Goal: Task Accomplishment & Management: Manage account settings

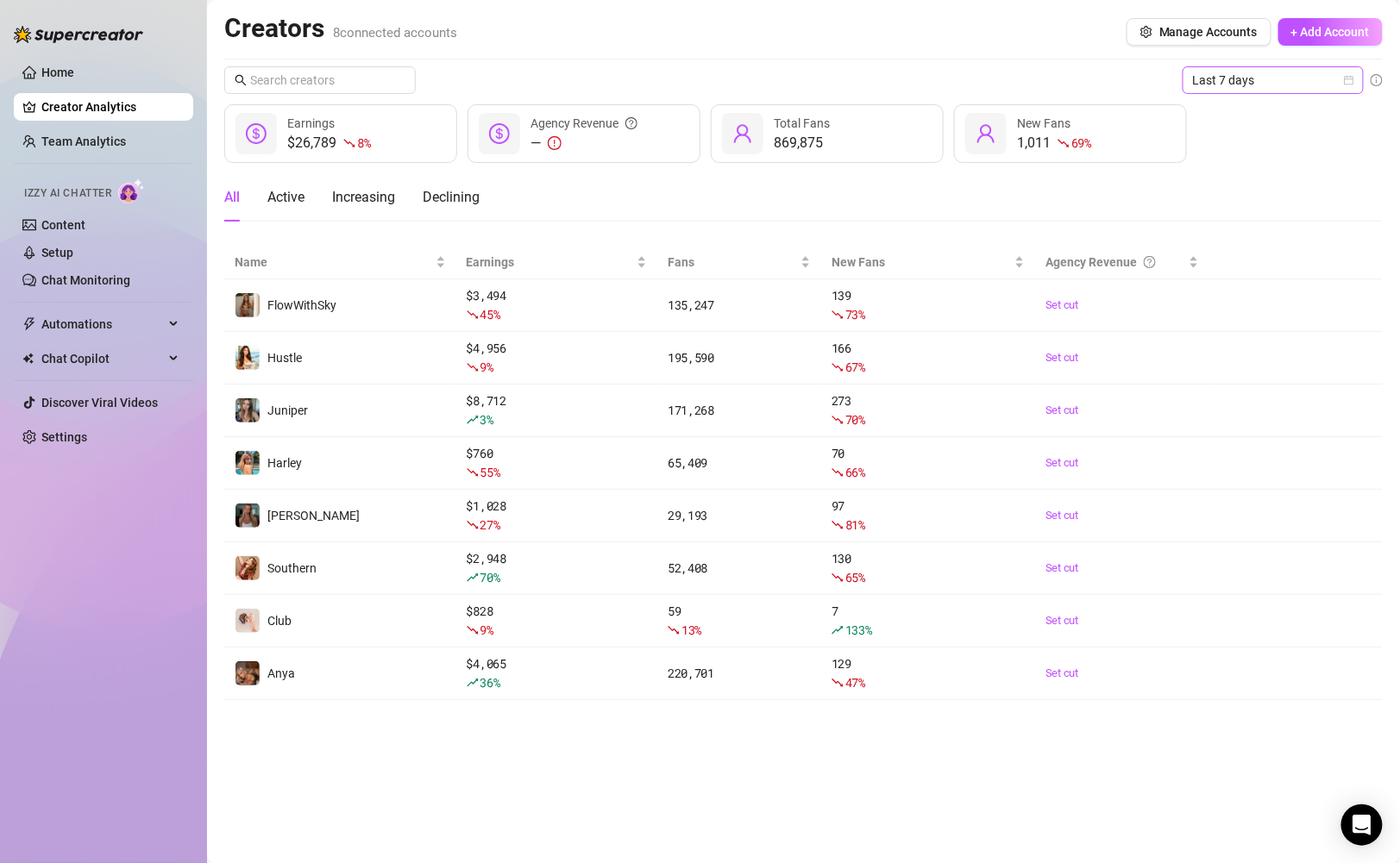
click at [1274, 77] on span "Last 7 days" at bounding box center [1273, 80] width 160 height 26
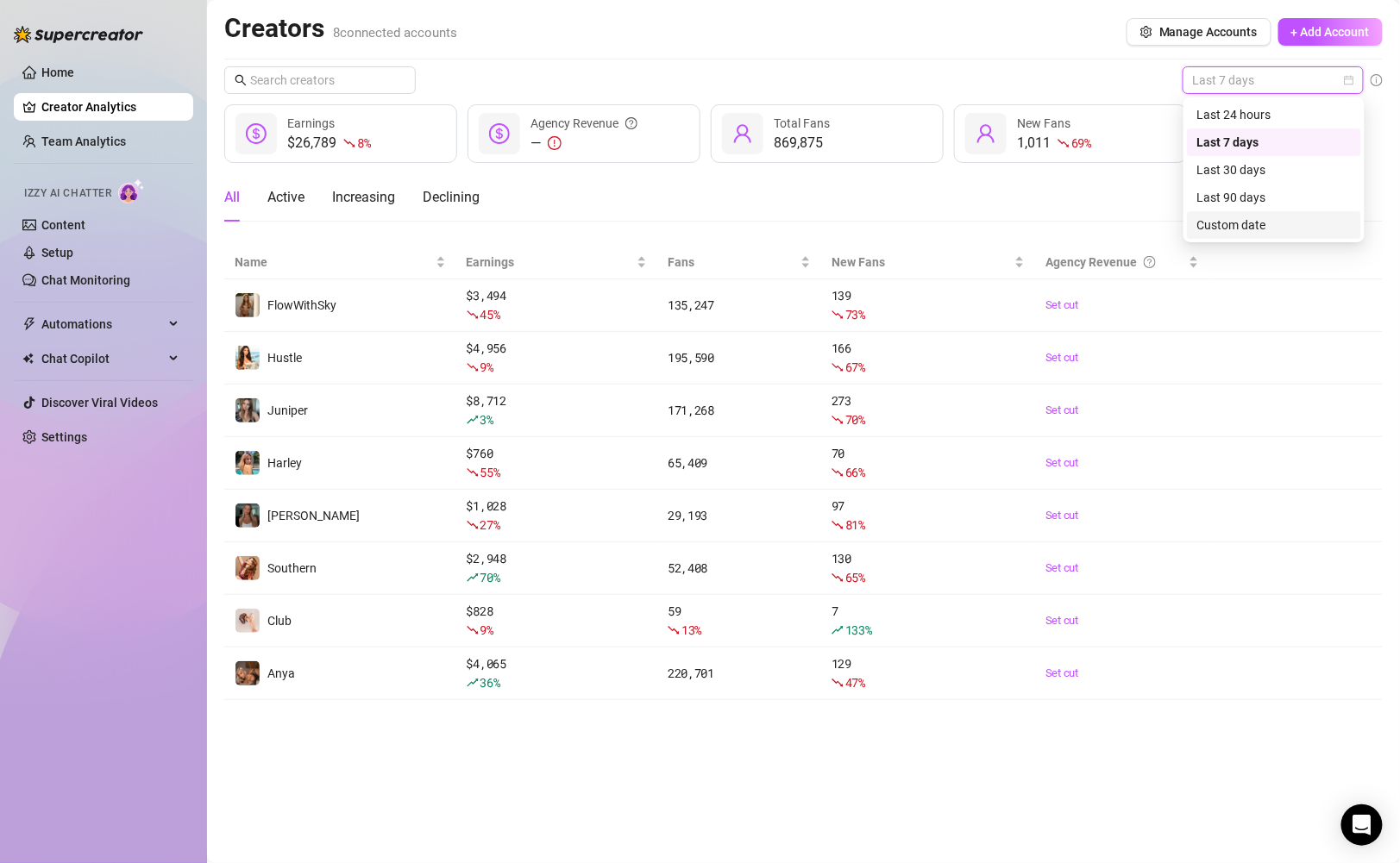
click at [1243, 214] on div "Custom date" at bounding box center [1274, 225] width 175 height 28
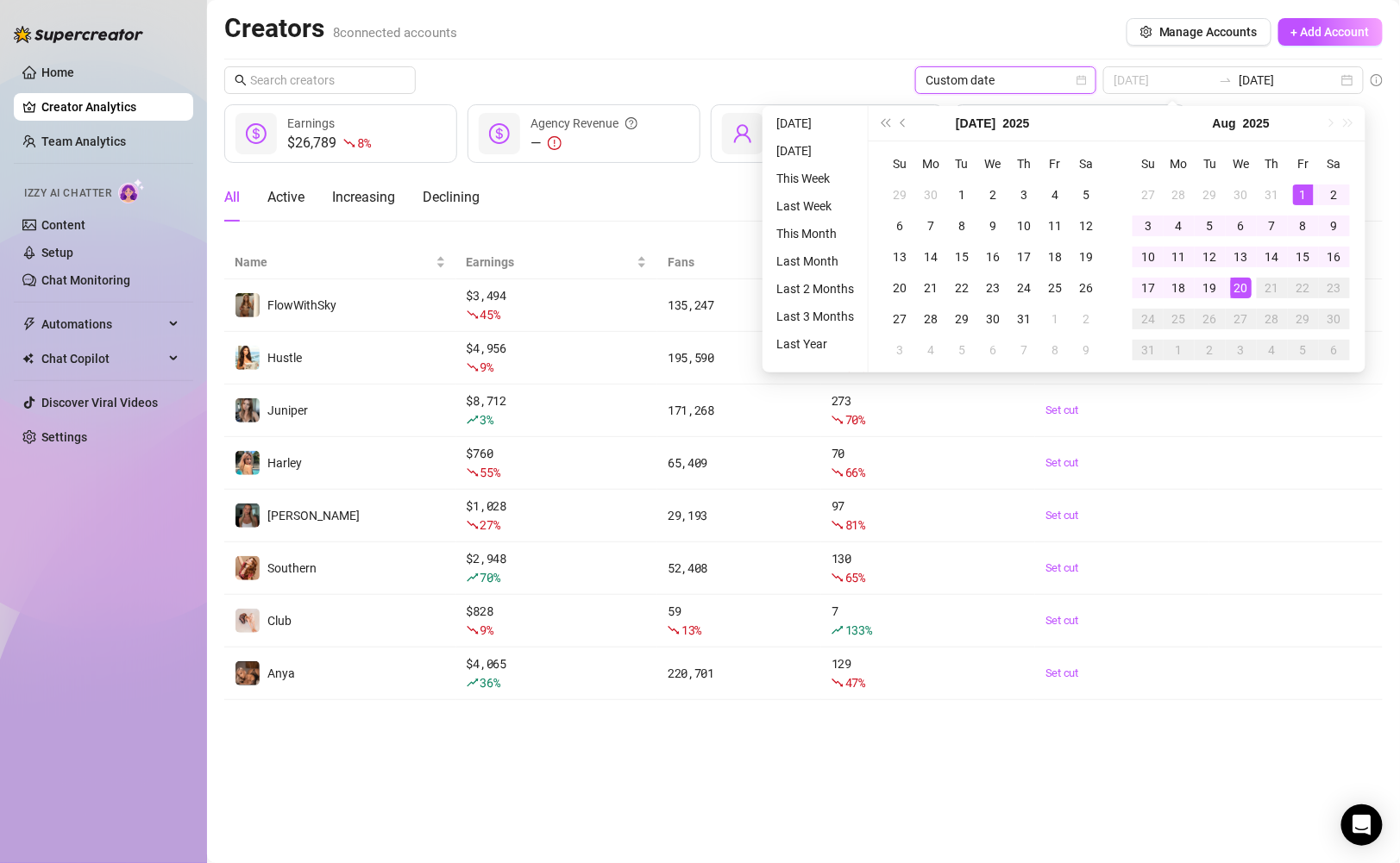
type input "2025-08-01"
click at [1310, 193] on div "1" at bounding box center [1304, 195] width 21 height 21
type input "2025-08-20"
click at [1246, 284] on div "20" at bounding box center [1242, 288] width 21 height 21
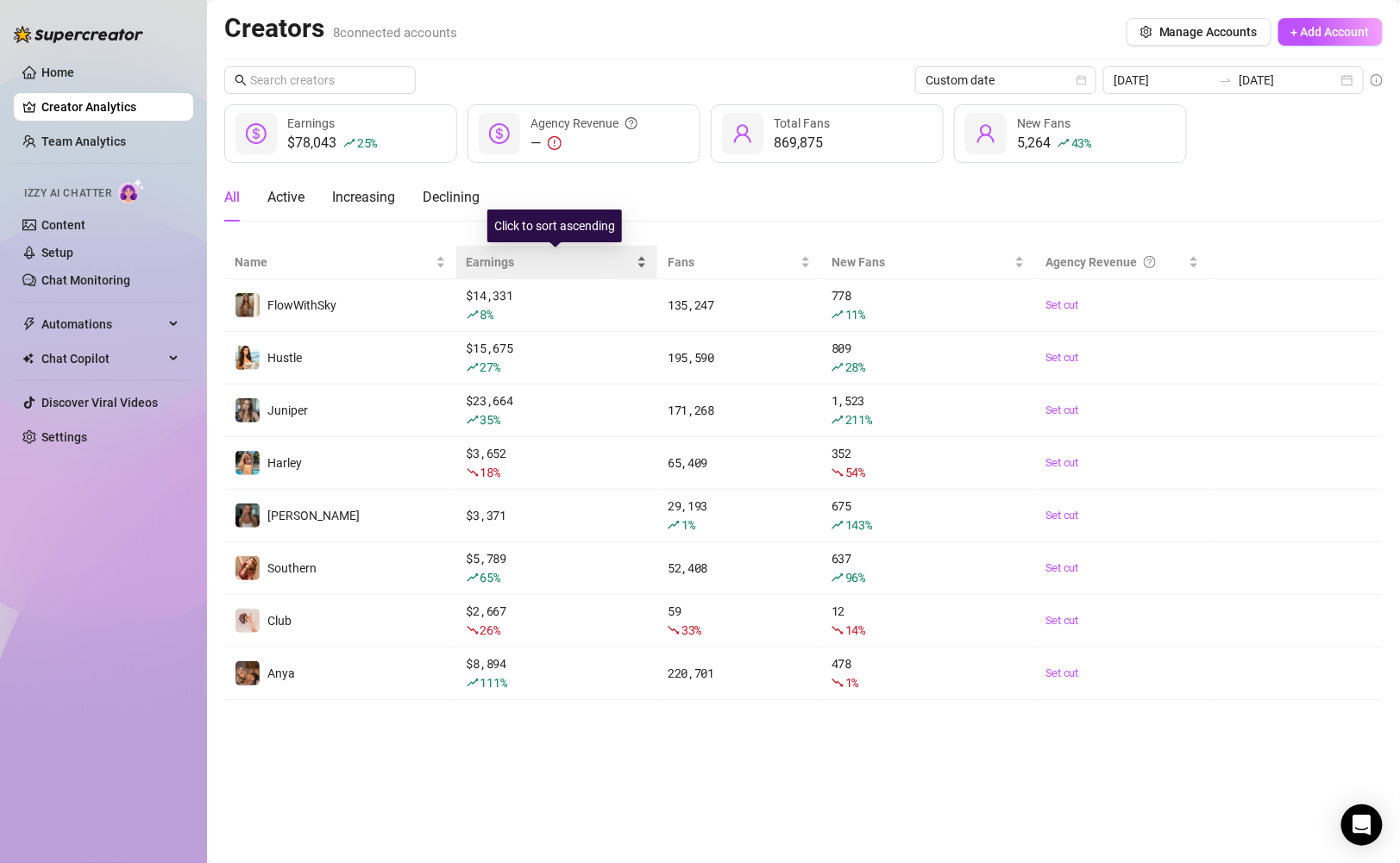
click at [639, 262] on div "Earnings" at bounding box center [557, 262] width 181 height 19
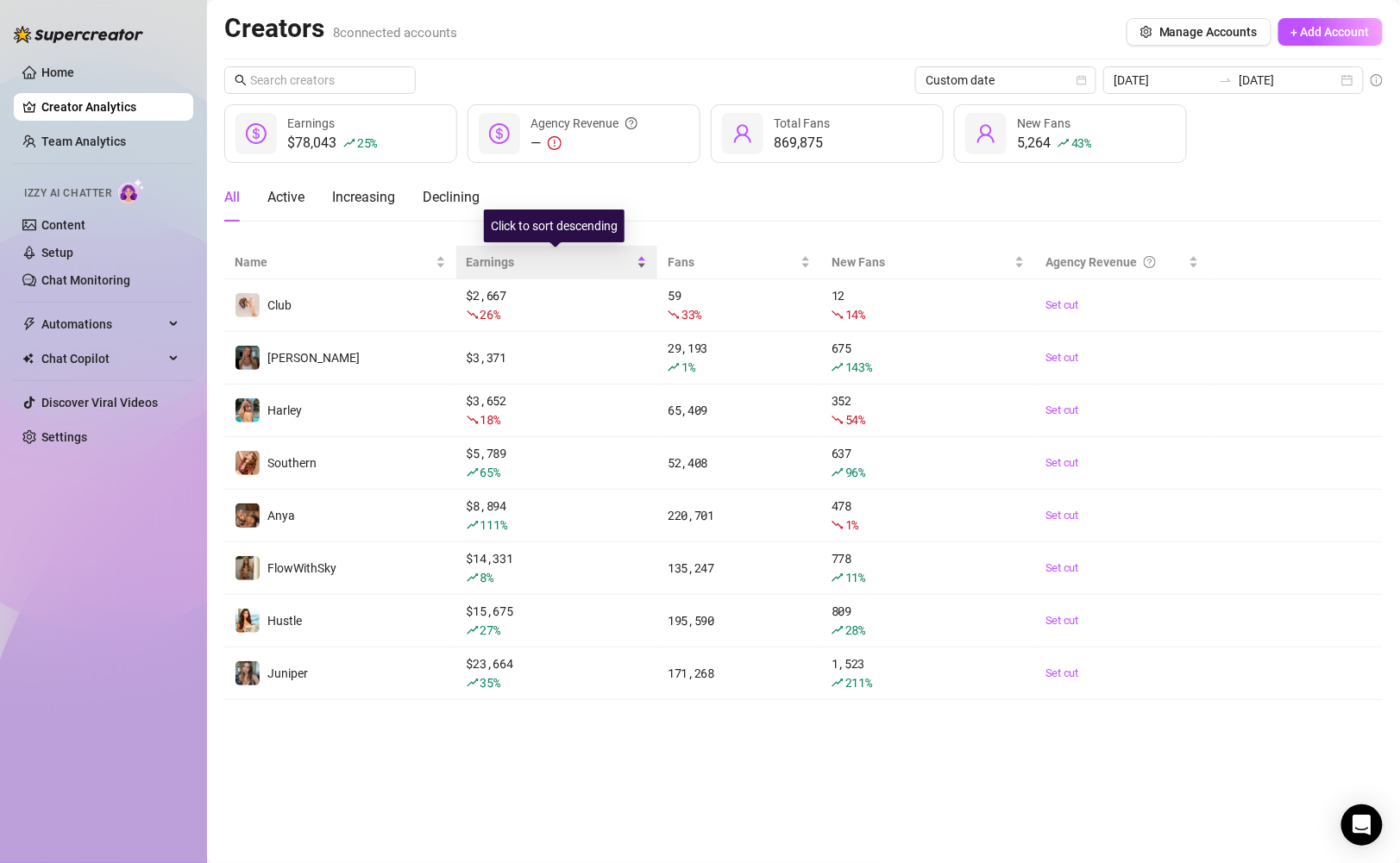
click at [639, 262] on div "Earnings" at bounding box center [557, 262] width 181 height 19
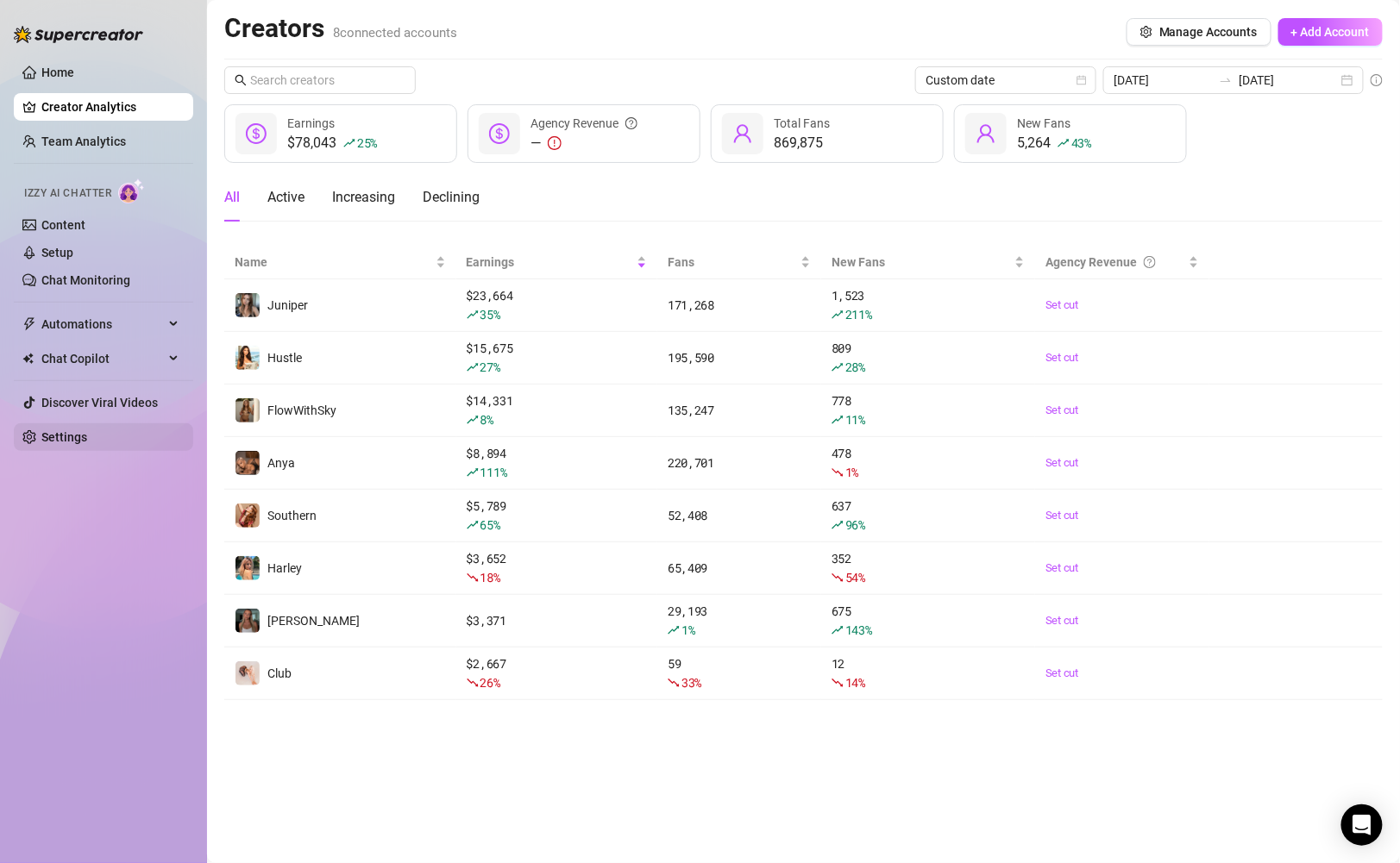
click at [87, 432] on link "Settings" at bounding box center [64, 437] width 46 height 13
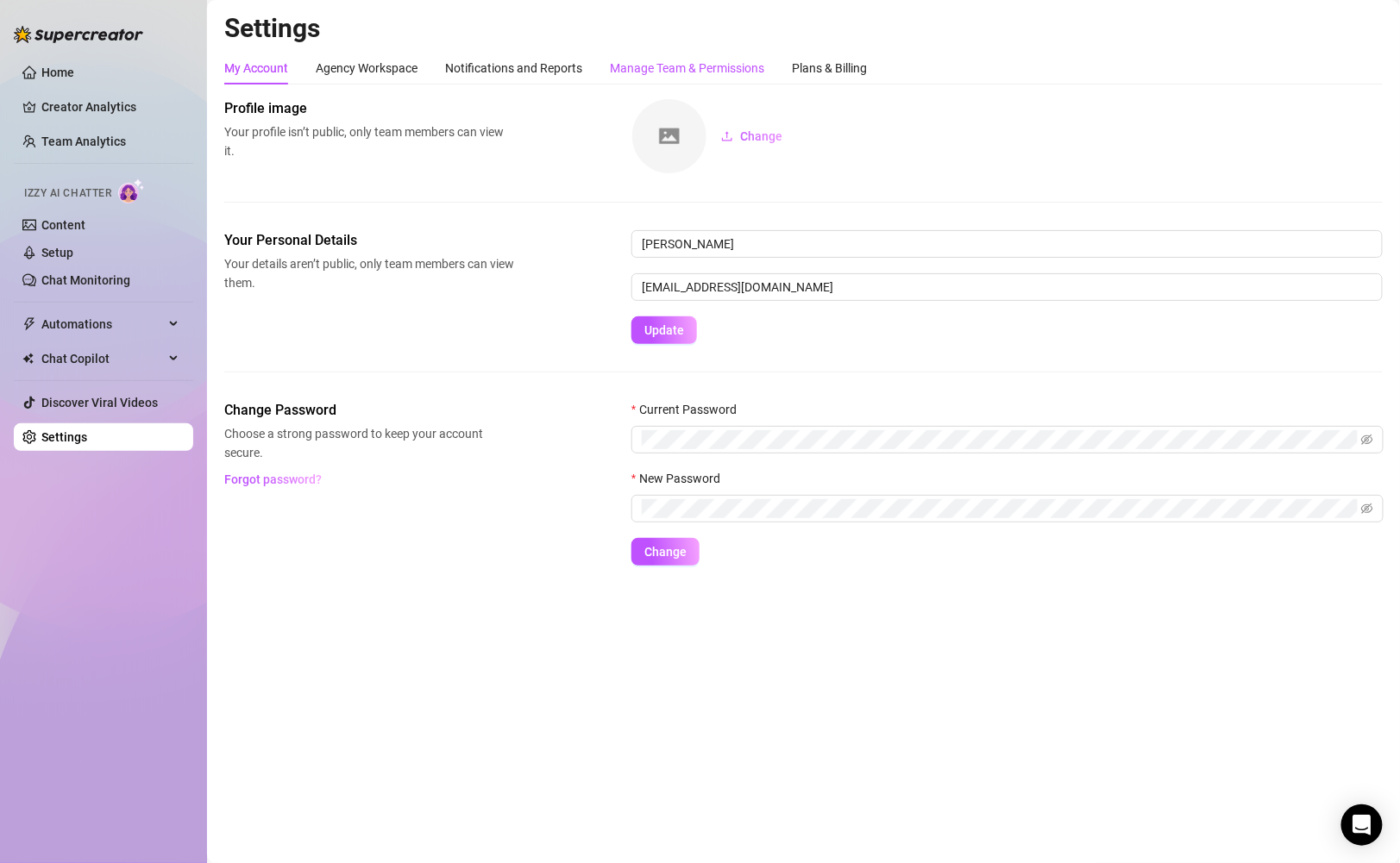
click at [712, 66] on div "Manage Team & Permissions" at bounding box center [687, 69] width 154 height 19
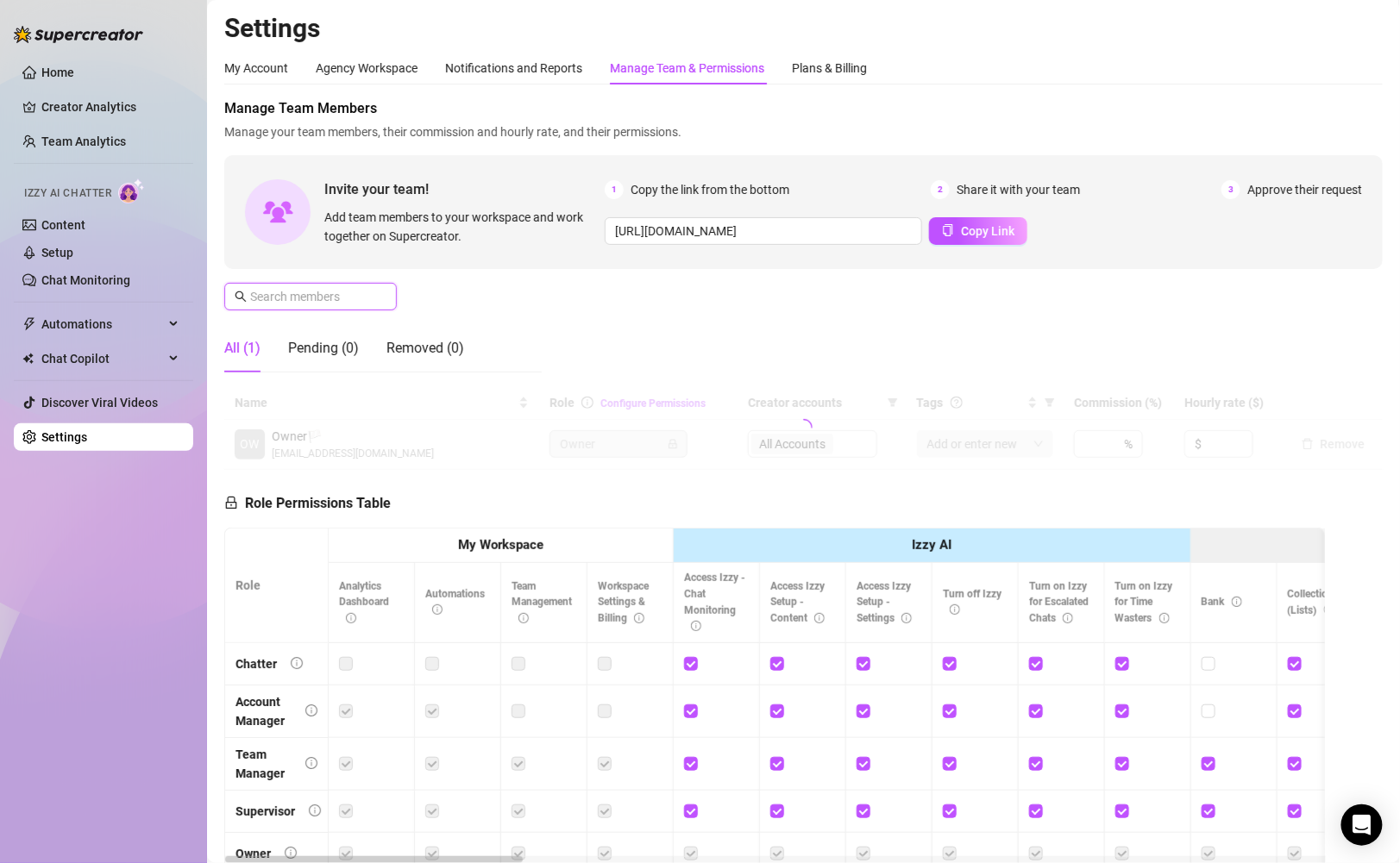
click at [345, 289] on input "text" at bounding box center [311, 297] width 122 height 19
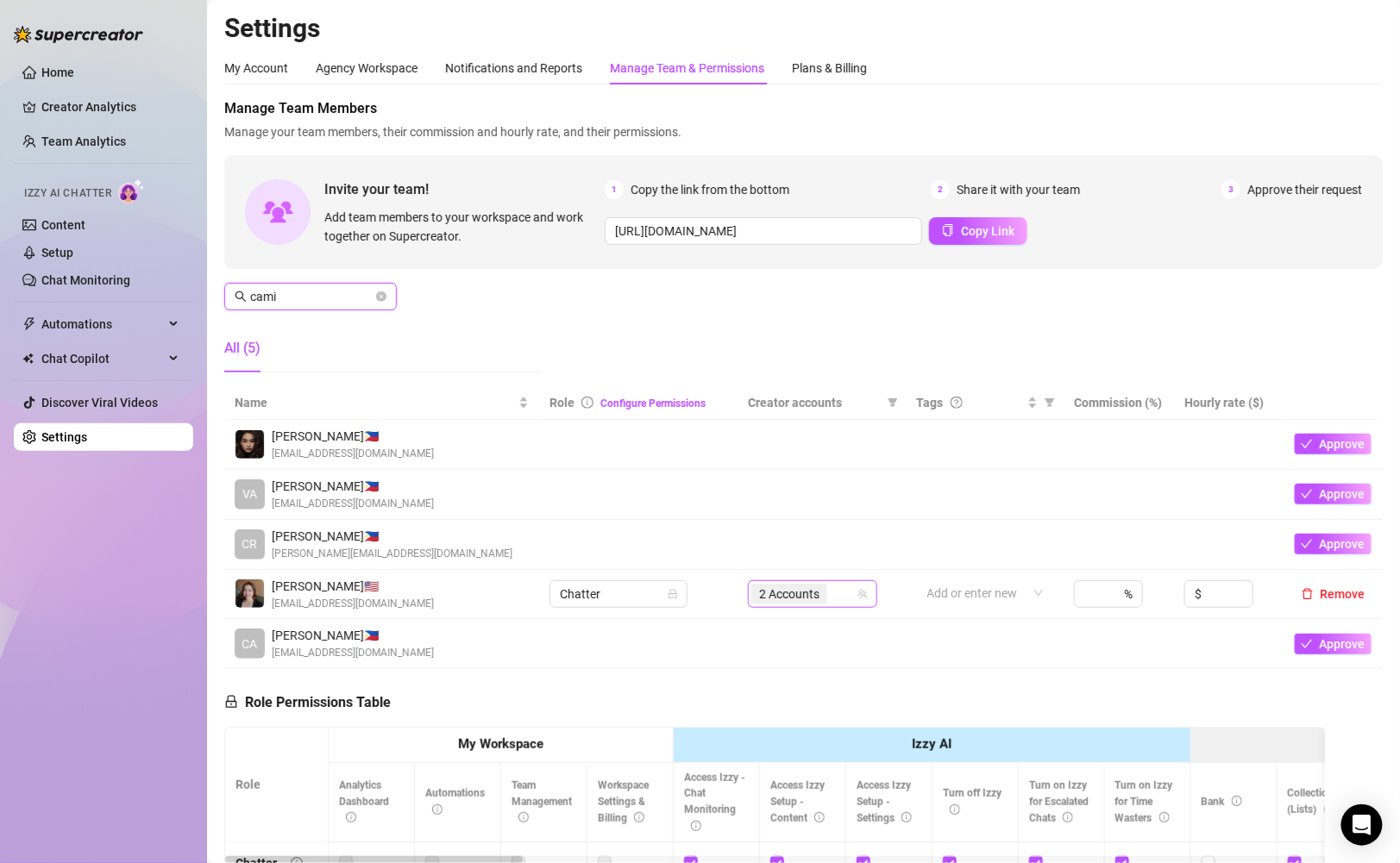
click at [801, 601] on span "2 Accounts" at bounding box center [789, 594] width 60 height 19
type input "cami"
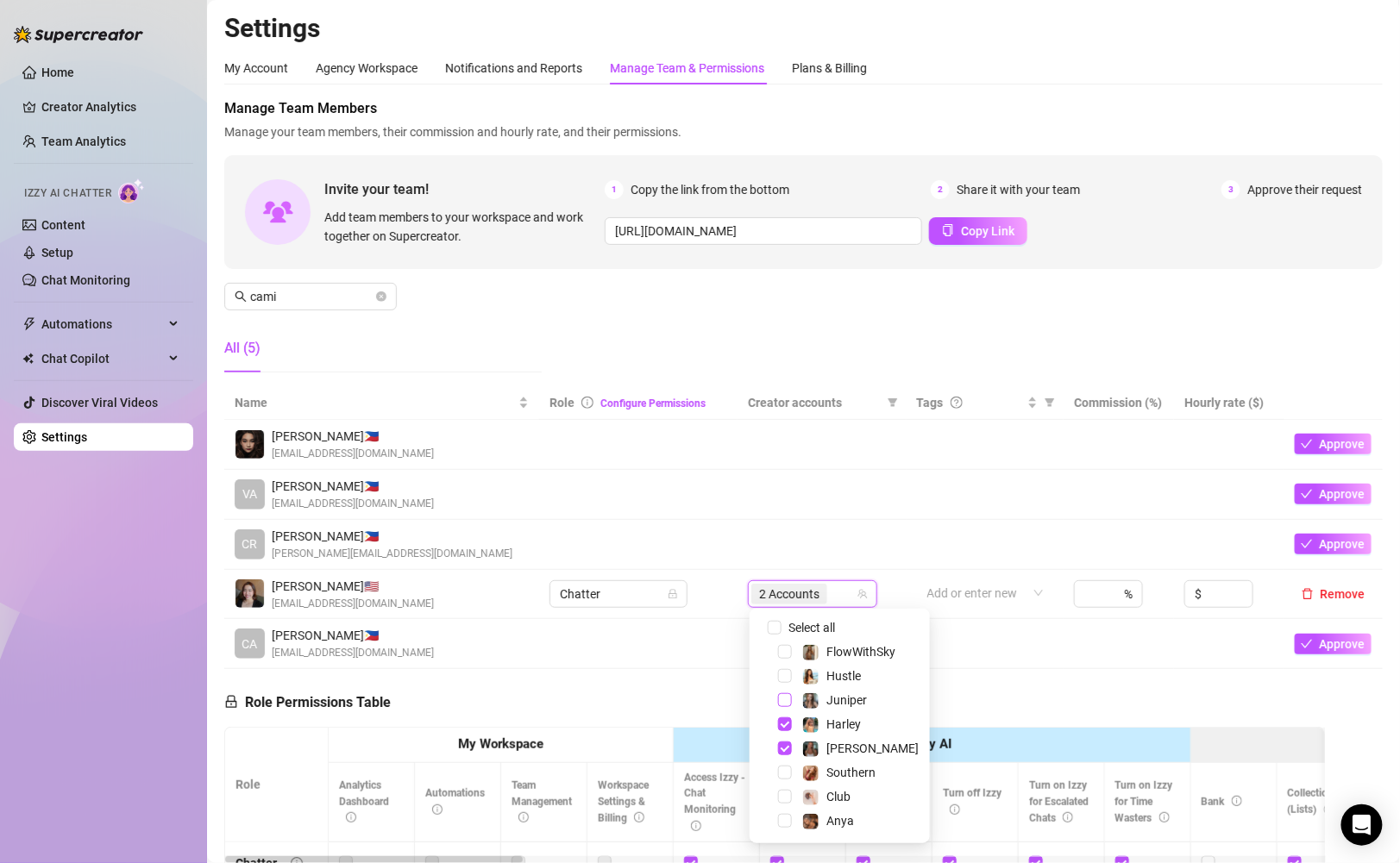
click at [784, 700] on span "Select tree node" at bounding box center [785, 700] width 13 height 13
click at [770, 351] on div "Manage Team Members Manage your team members, their commission and hourly rate,…" at bounding box center [803, 242] width 1159 height 288
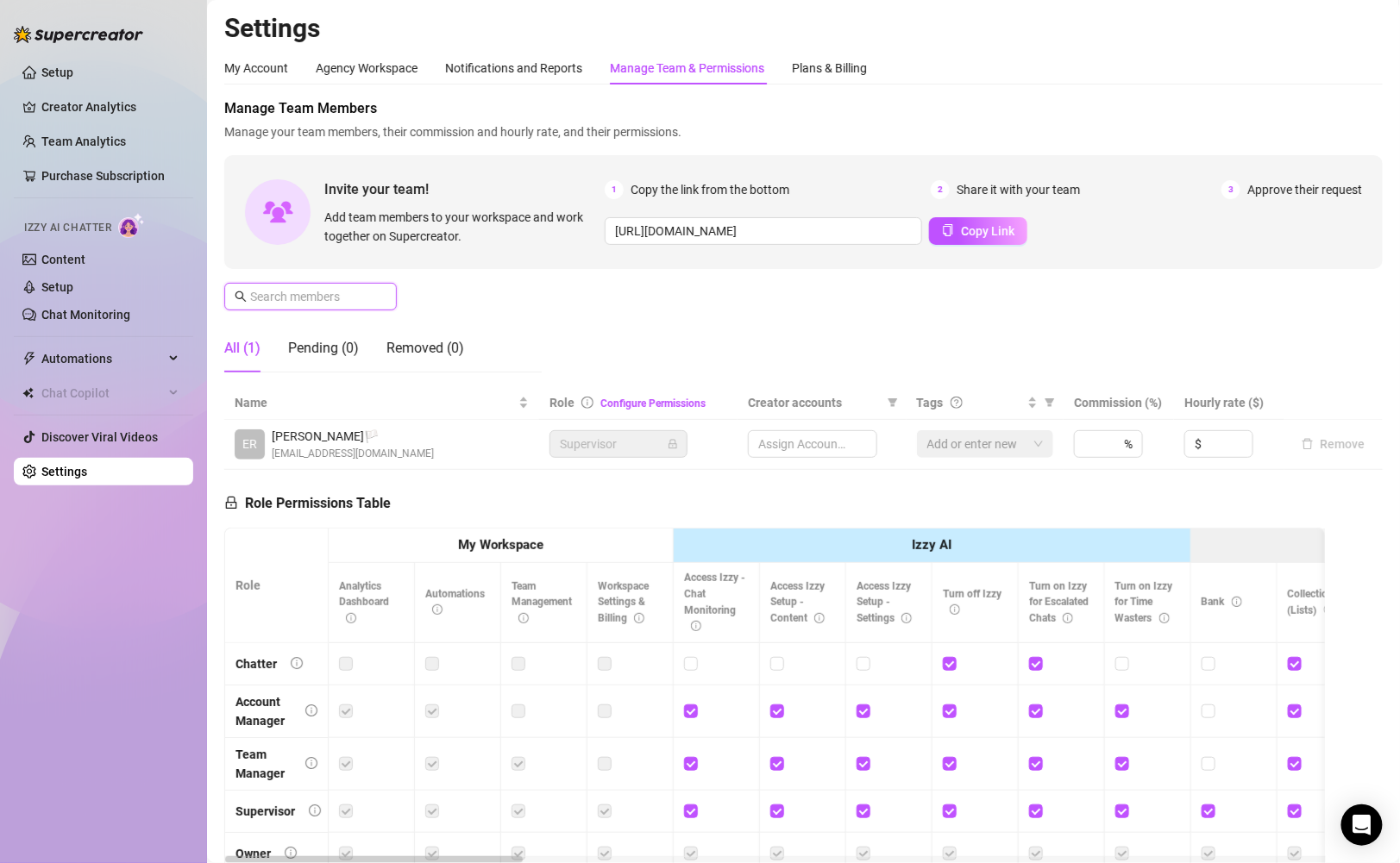
click at [296, 302] on input "text" at bounding box center [311, 297] width 122 height 19
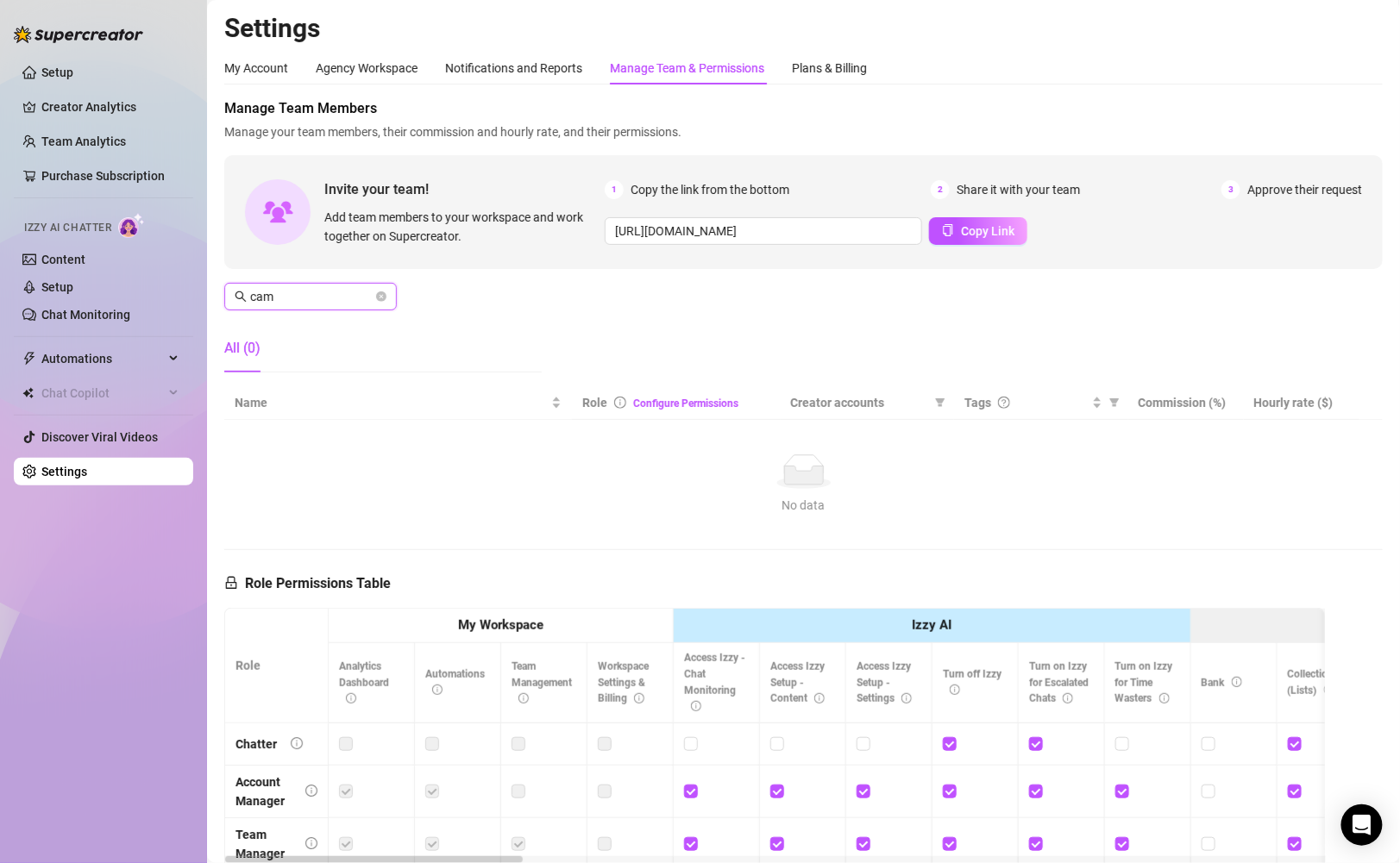
type input "cam"
click at [502, 319] on div "Manage Team Members Manage your team members, their commission and hourly rate,…" at bounding box center [803, 242] width 1159 height 288
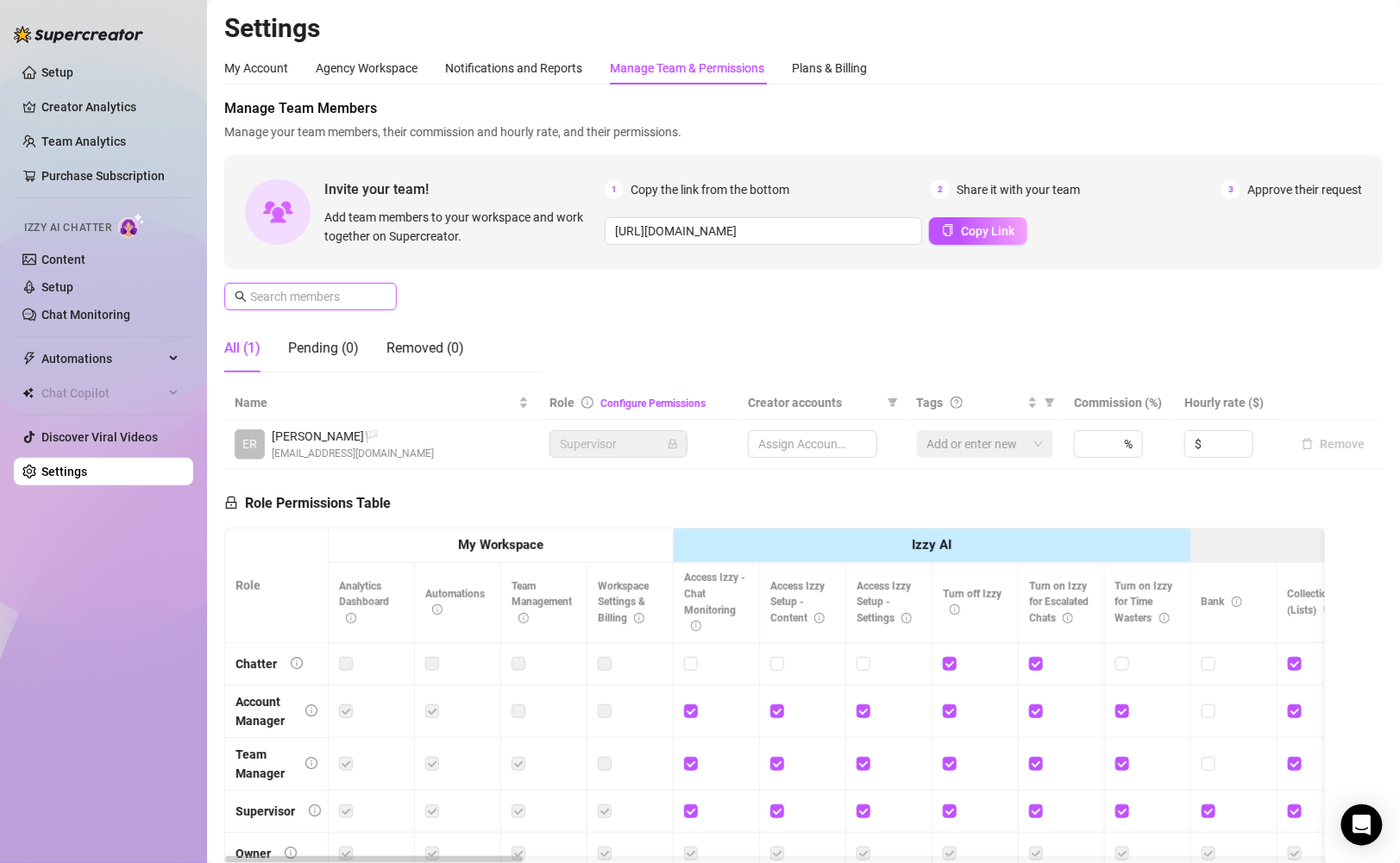
click at [383, 296] on span at bounding box center [381, 297] width 10 height 19
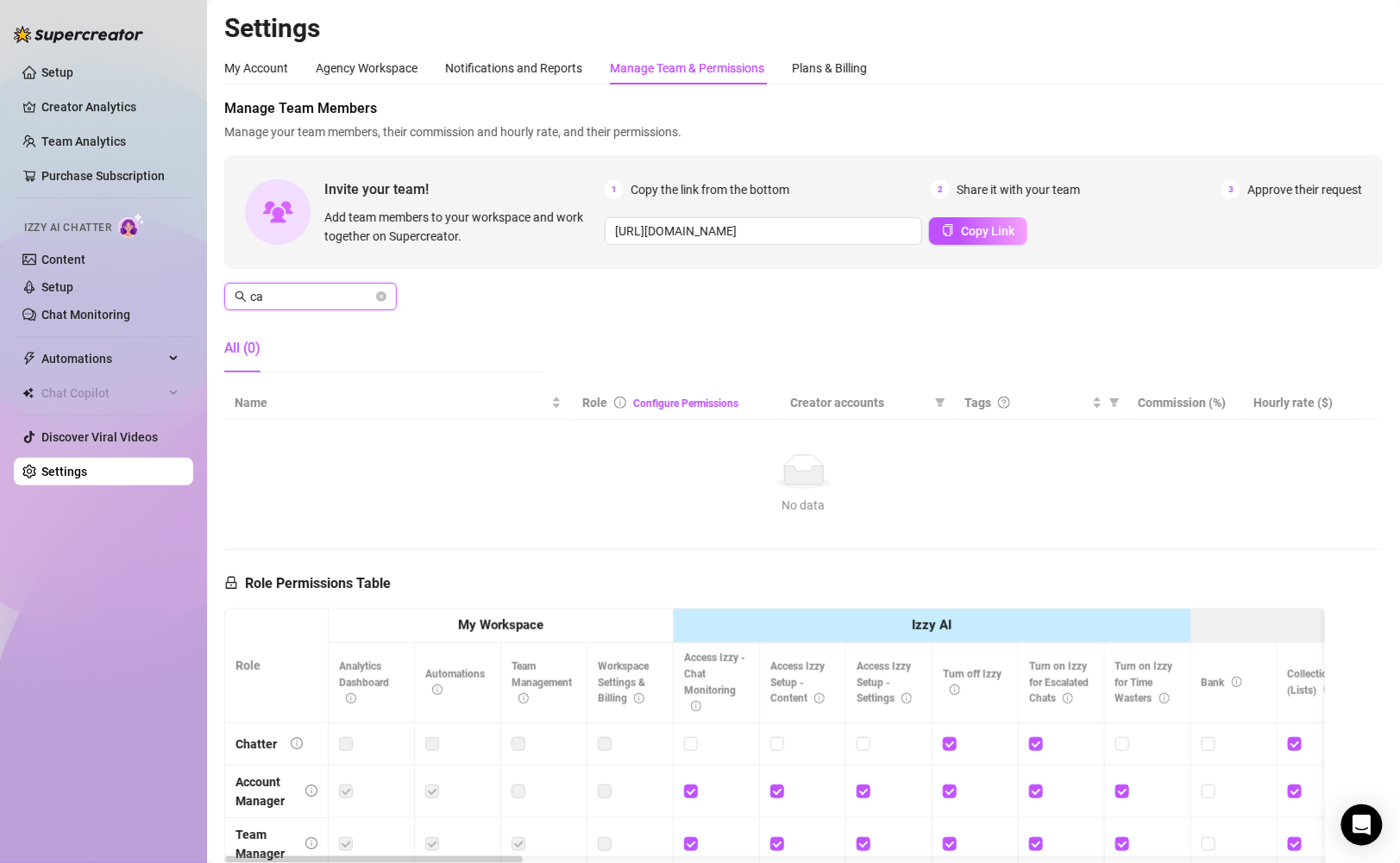
type input "cam"
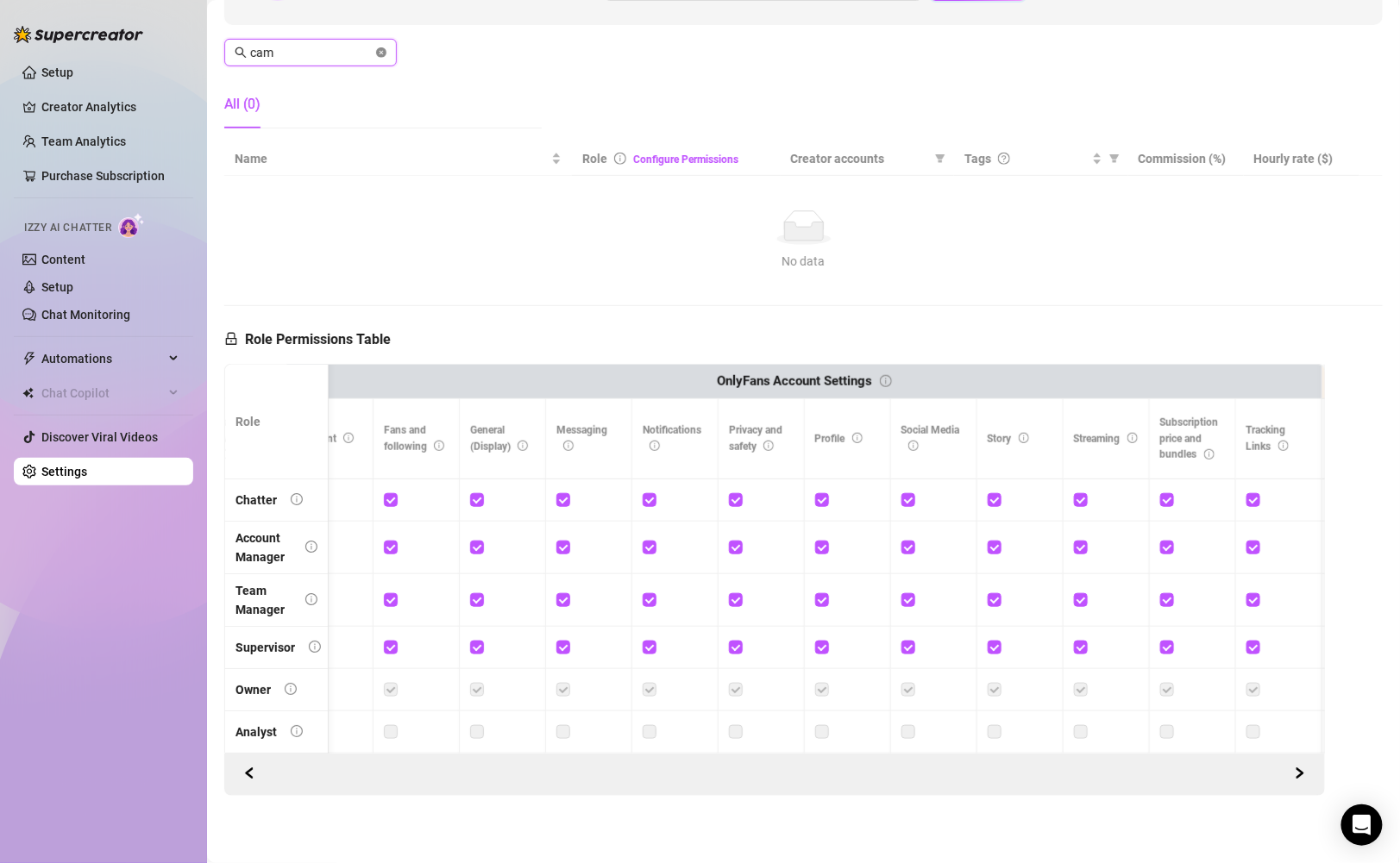
click at [381, 54] on icon "close-circle" at bounding box center [381, 52] width 10 height 10
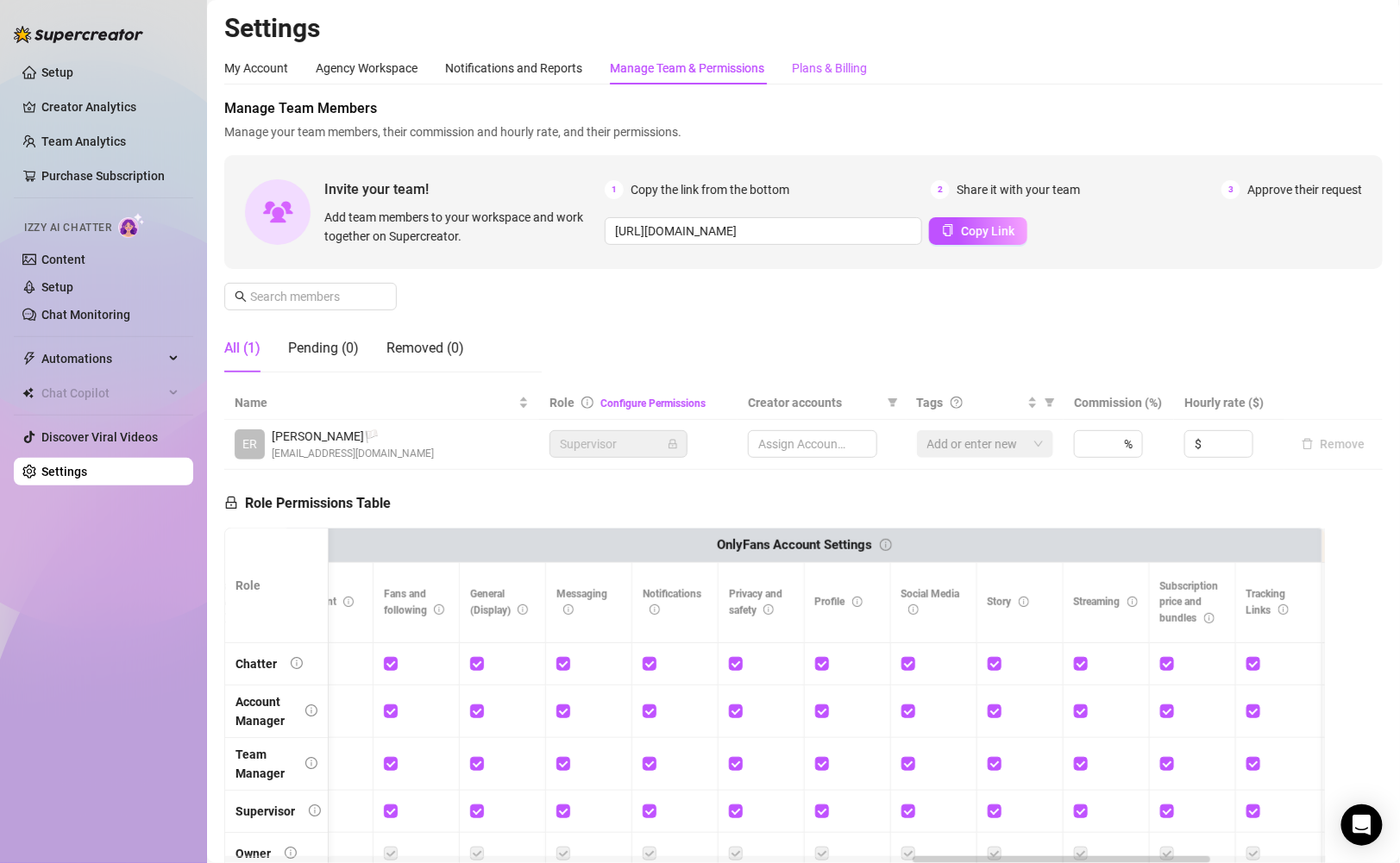
click at [845, 66] on div "Plans & Billing" at bounding box center [829, 69] width 75 height 19
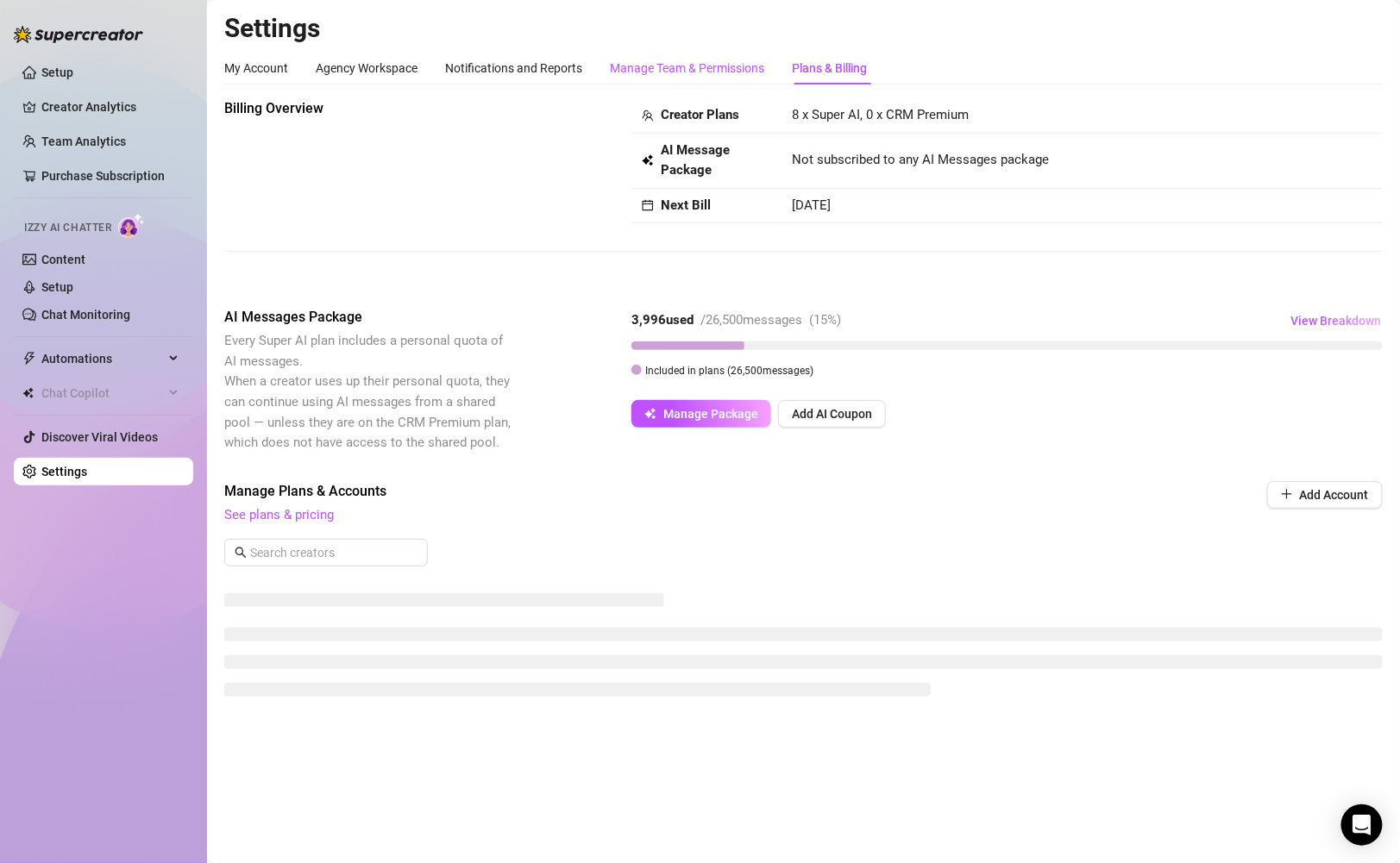
click at [736, 74] on div "Manage Team & Permissions" at bounding box center [687, 69] width 154 height 19
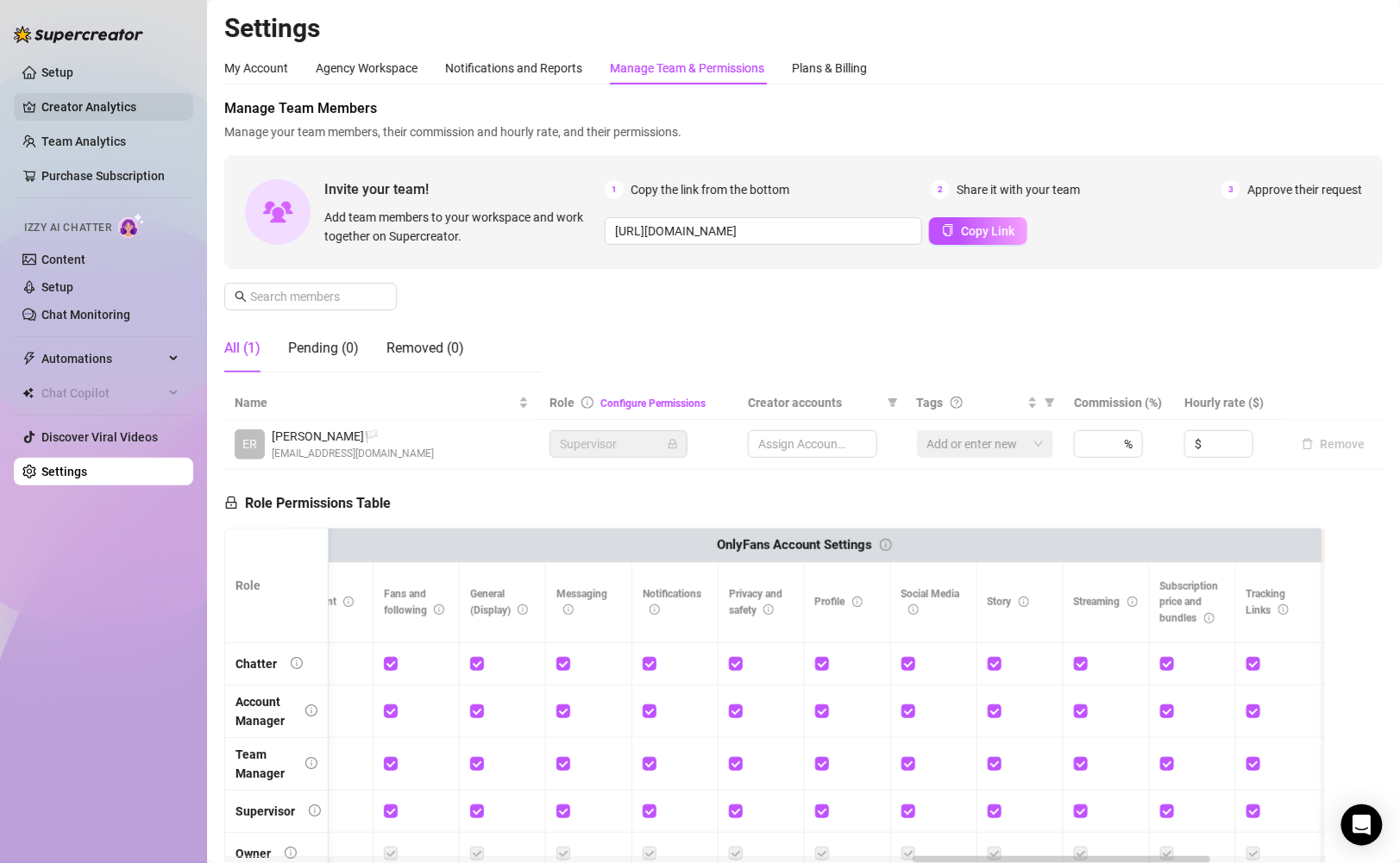
click at [145, 113] on link "Creator Analytics" at bounding box center [110, 107] width 138 height 28
